Goal: Find specific page/section: Find specific page/section

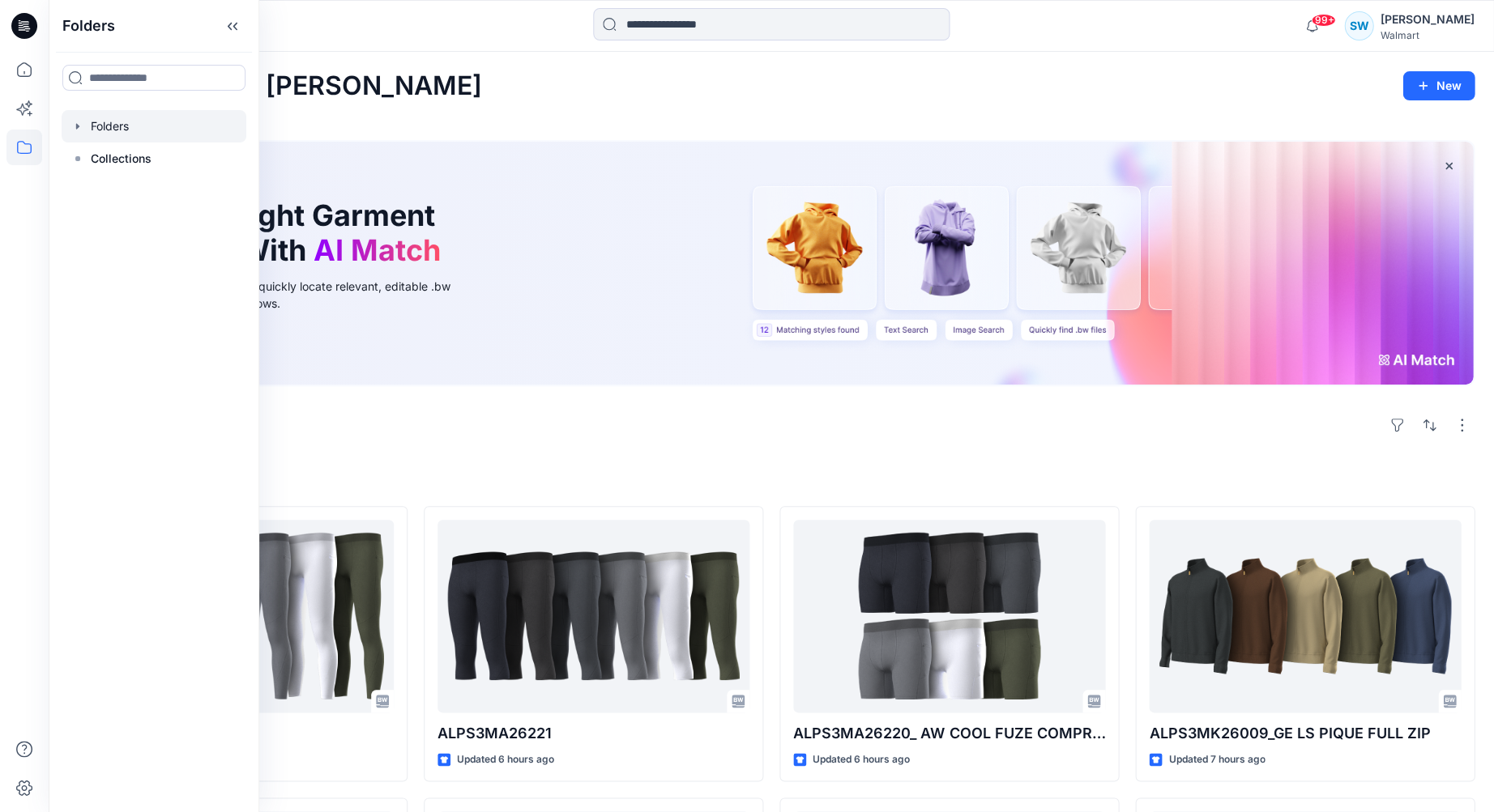
drag, startPoint x: 114, startPoint y: 126, endPoint x: 104, endPoint y: 126, distance: 10.0
click at [114, 126] on div at bounding box center [154, 126] width 185 height 32
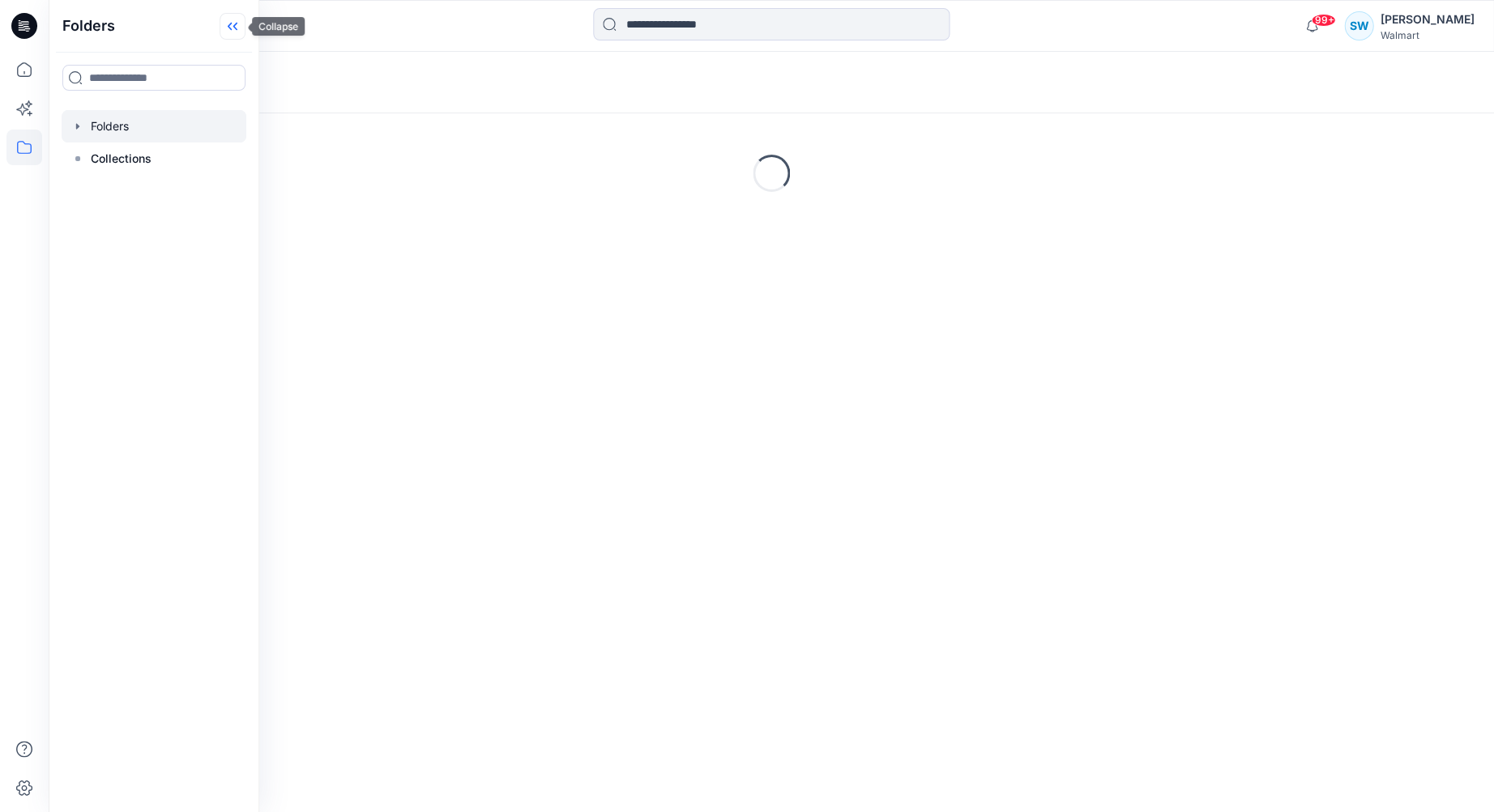
click at [233, 29] on icon at bounding box center [232, 26] width 26 height 27
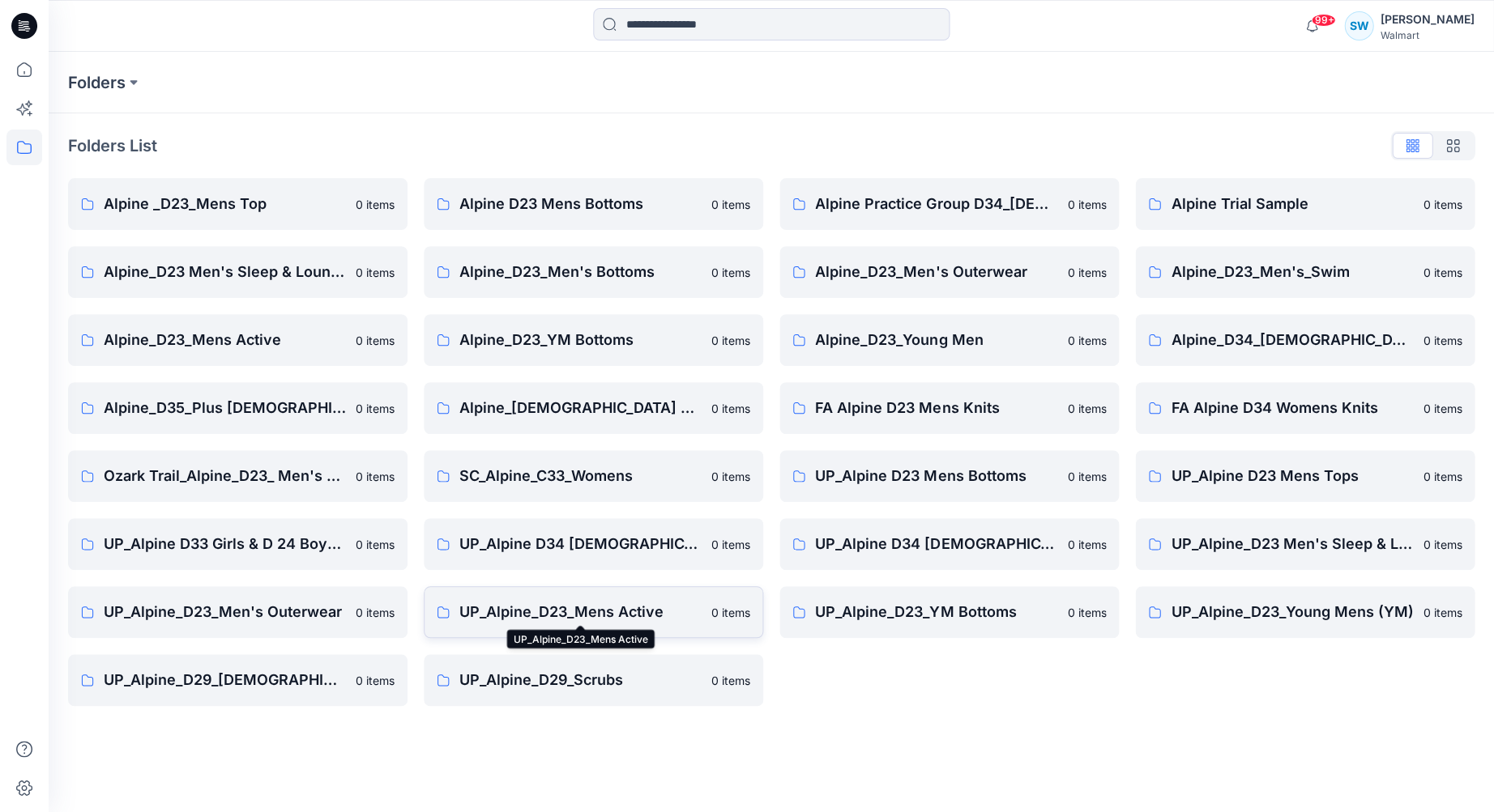
click at [635, 614] on p "UP_Alpine_D23_Mens Active" at bounding box center [580, 611] width 242 height 22
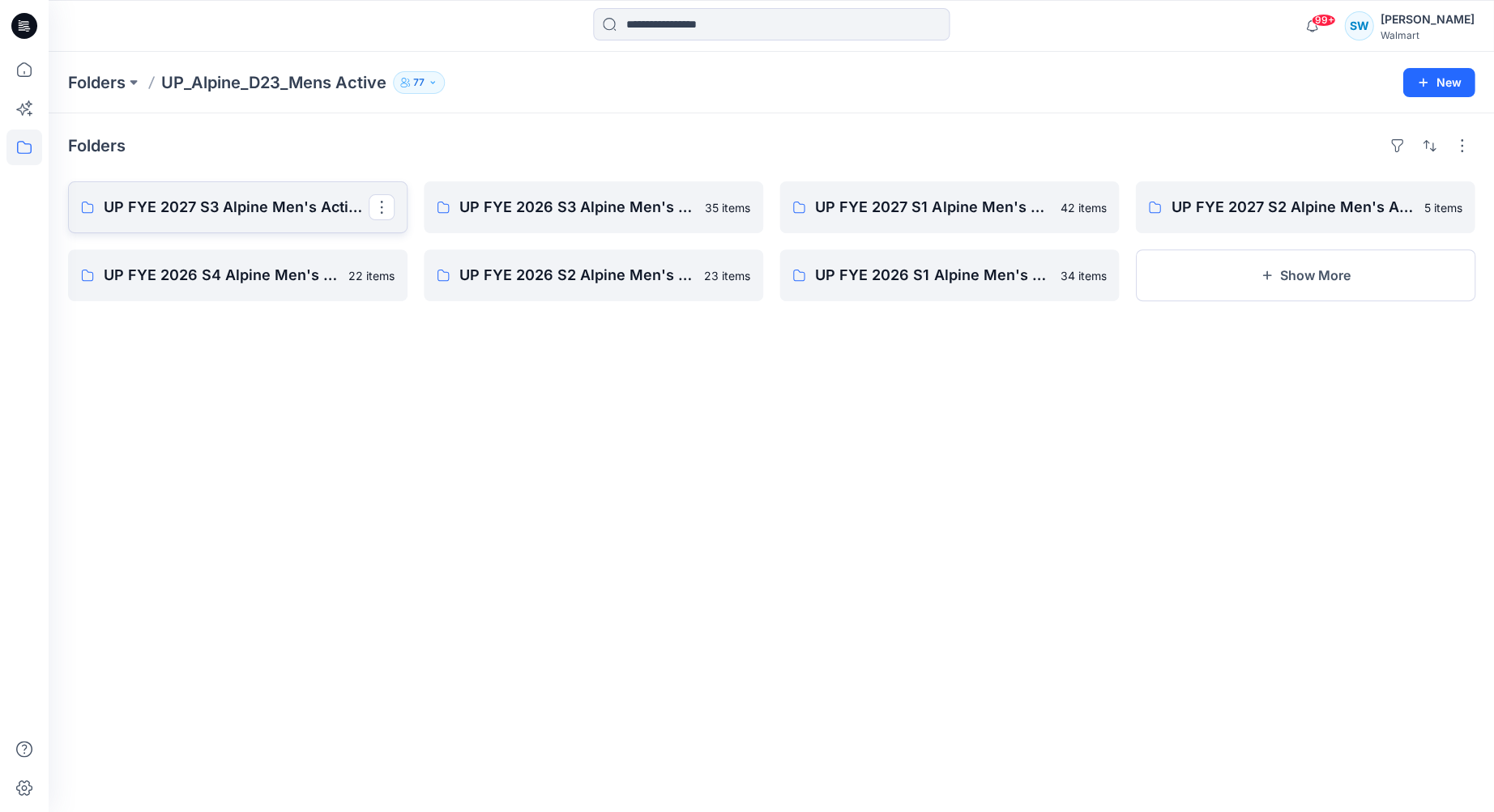
click at [192, 220] on link "UP FYE 2027 S3 Alpine Men's Active Alpine" at bounding box center [237, 208] width 339 height 52
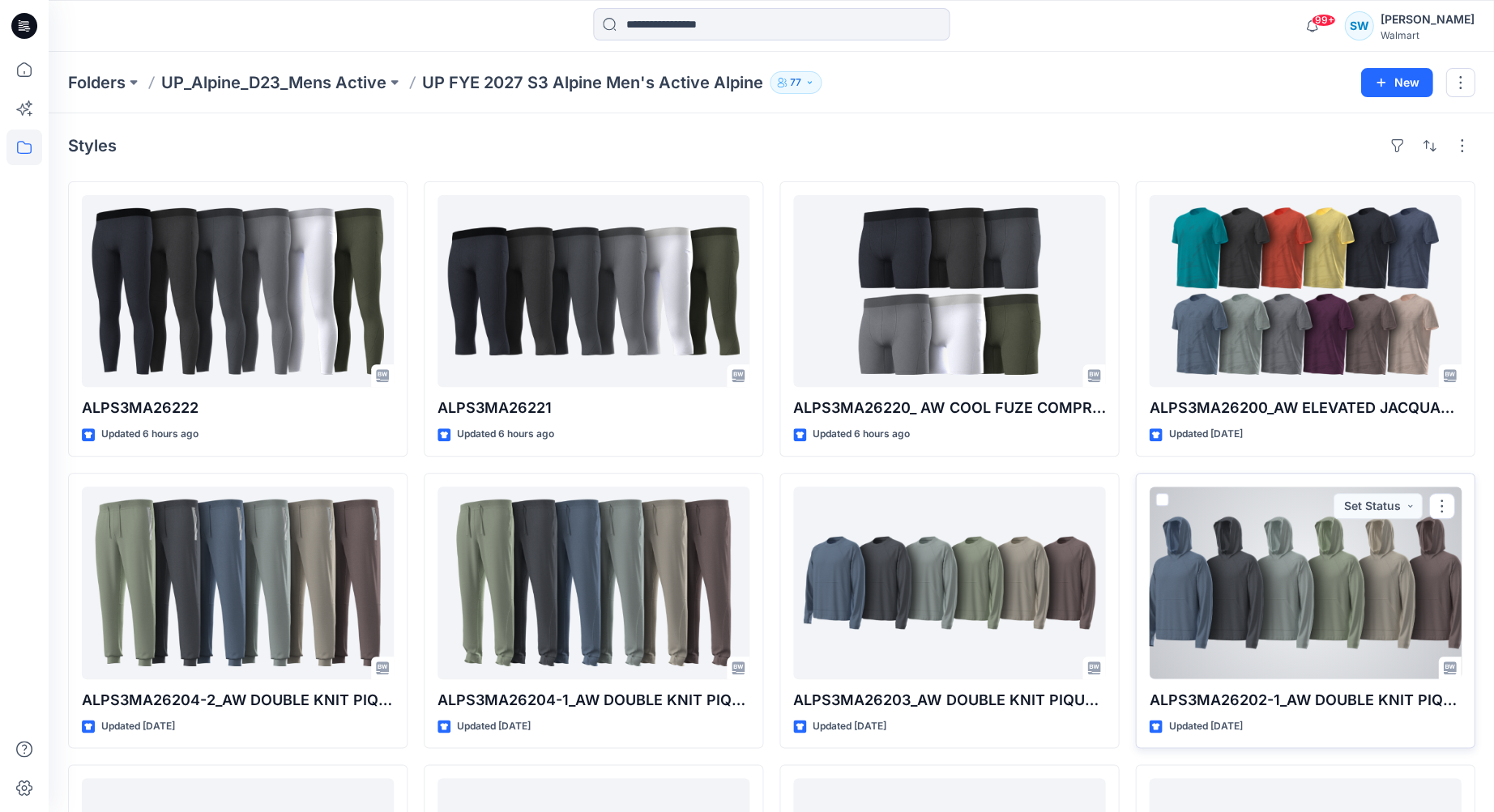
scroll to position [46, 0]
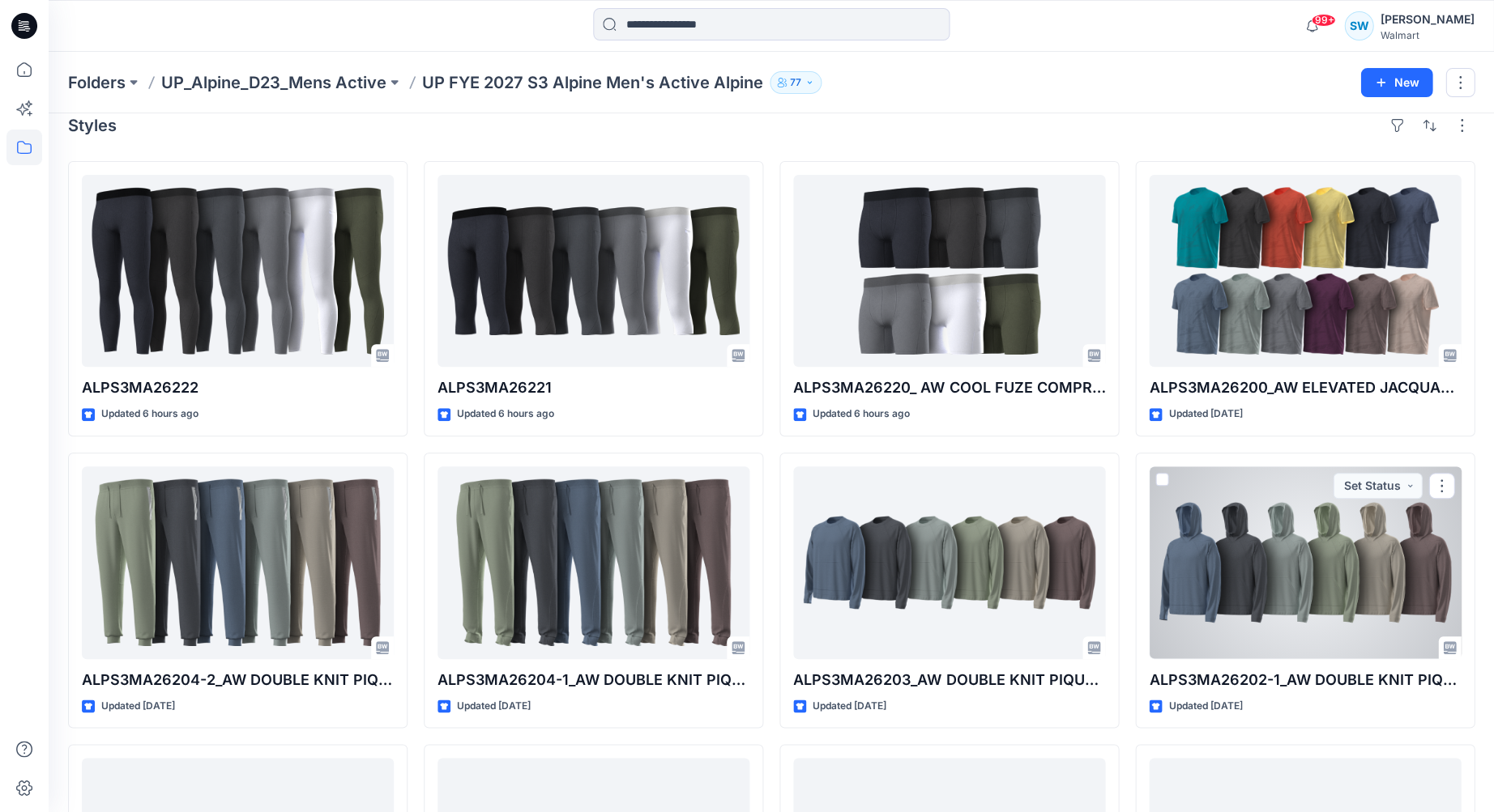
click at [1337, 602] on div at bounding box center [1304, 562] width 312 height 192
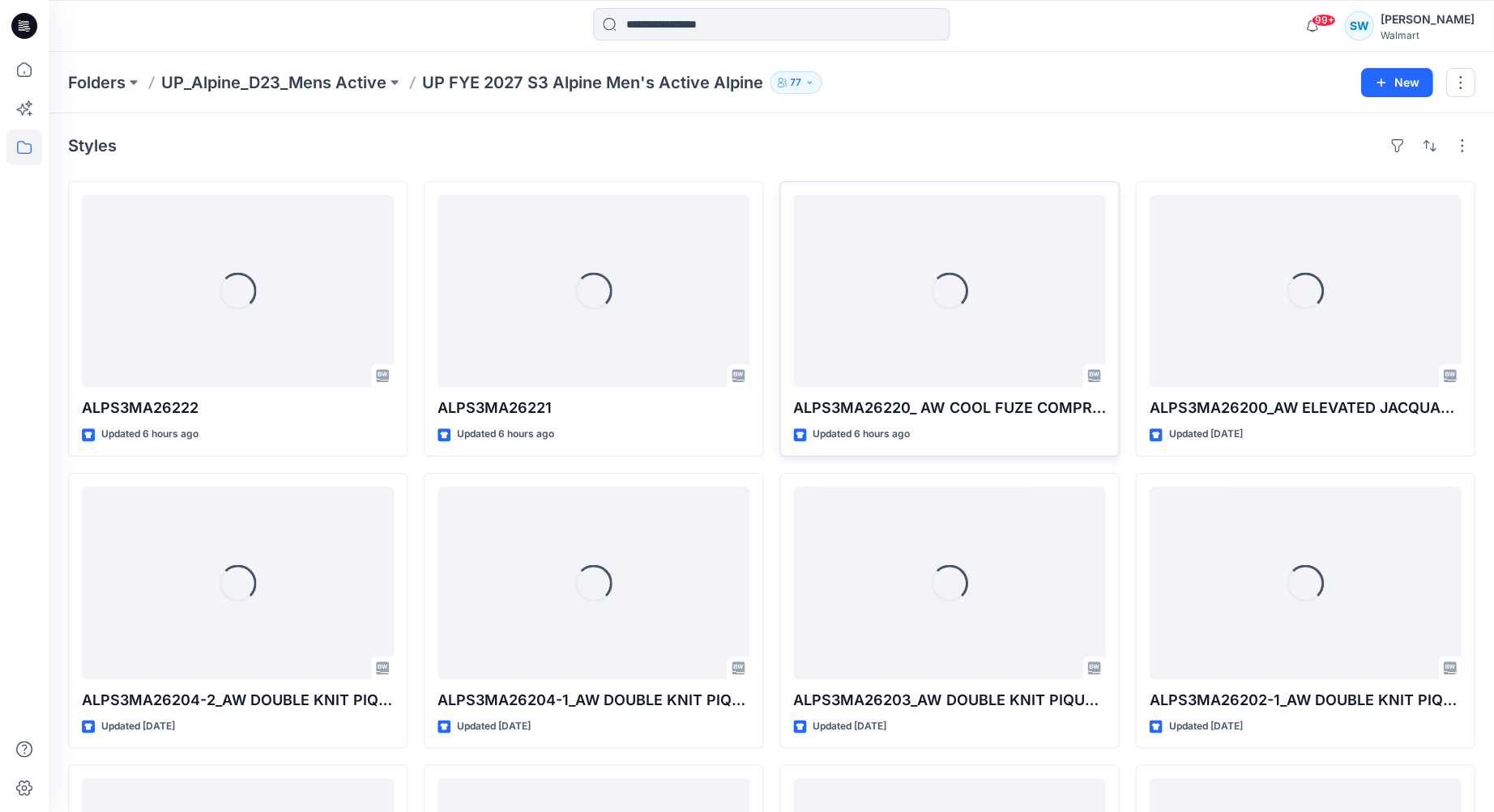
scroll to position [30, 0]
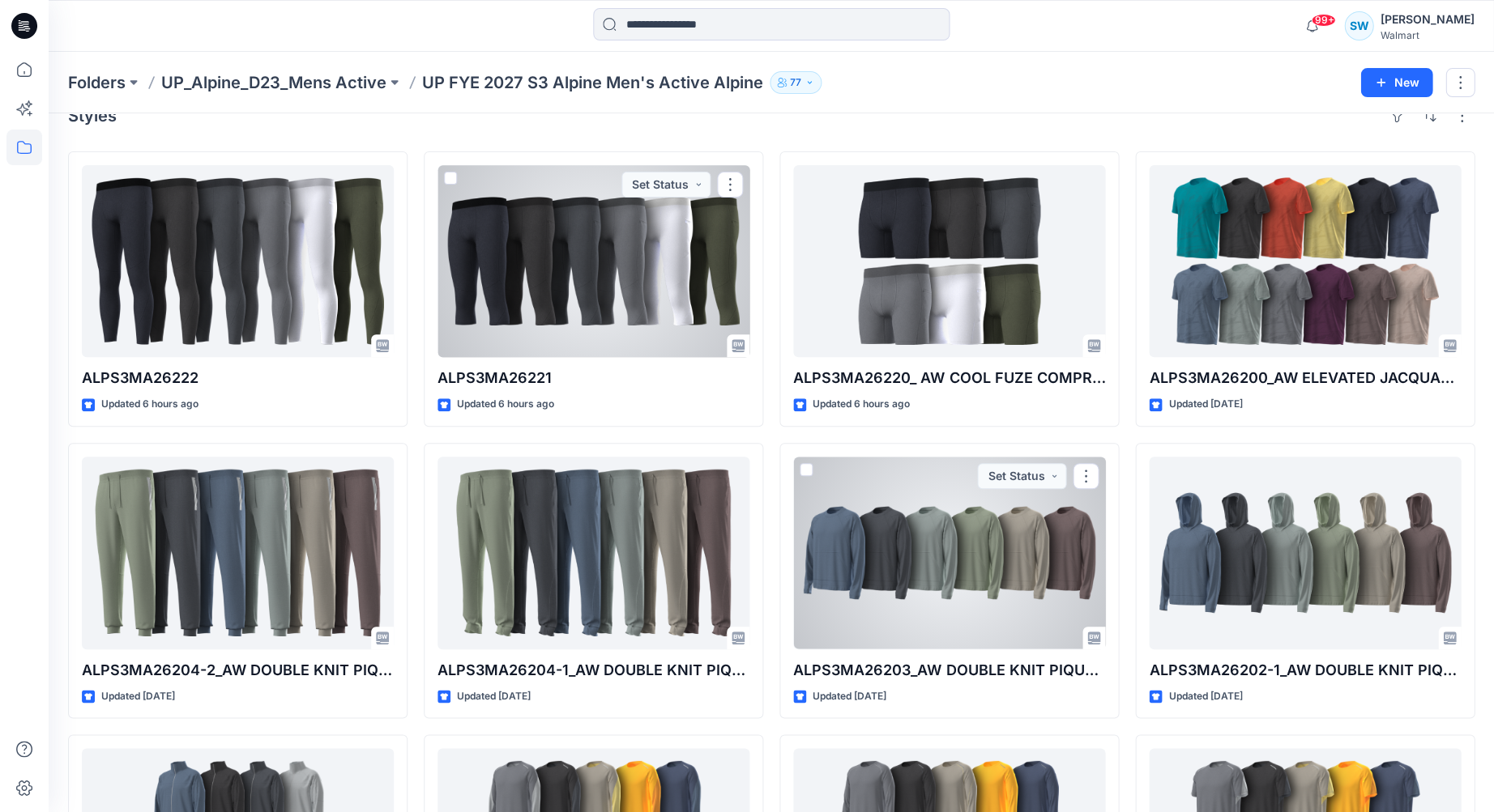
click at [961, 566] on div at bounding box center [949, 552] width 312 height 192
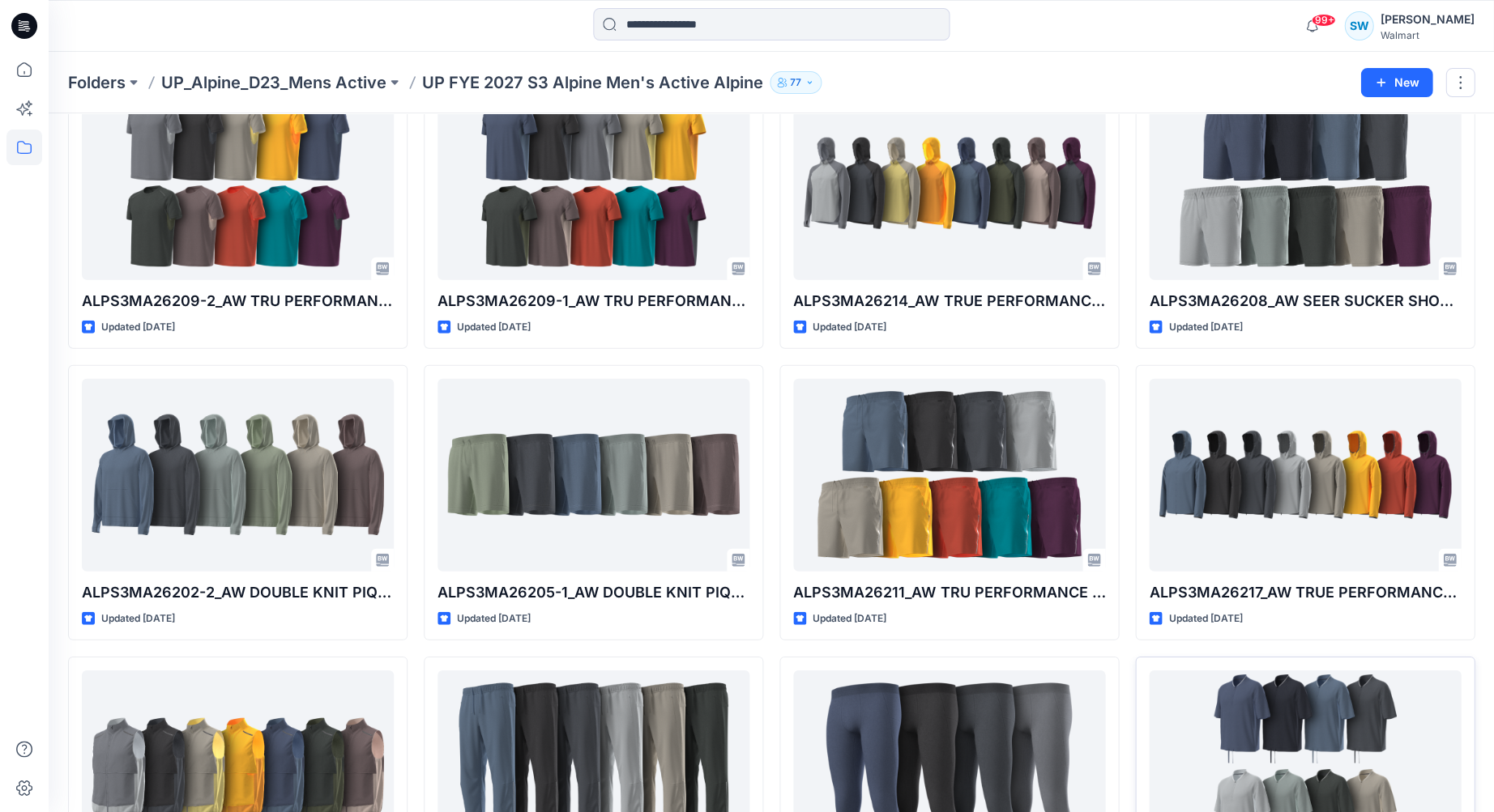
scroll to position [968, 0]
